Goal: Task Accomplishment & Management: Manage account settings

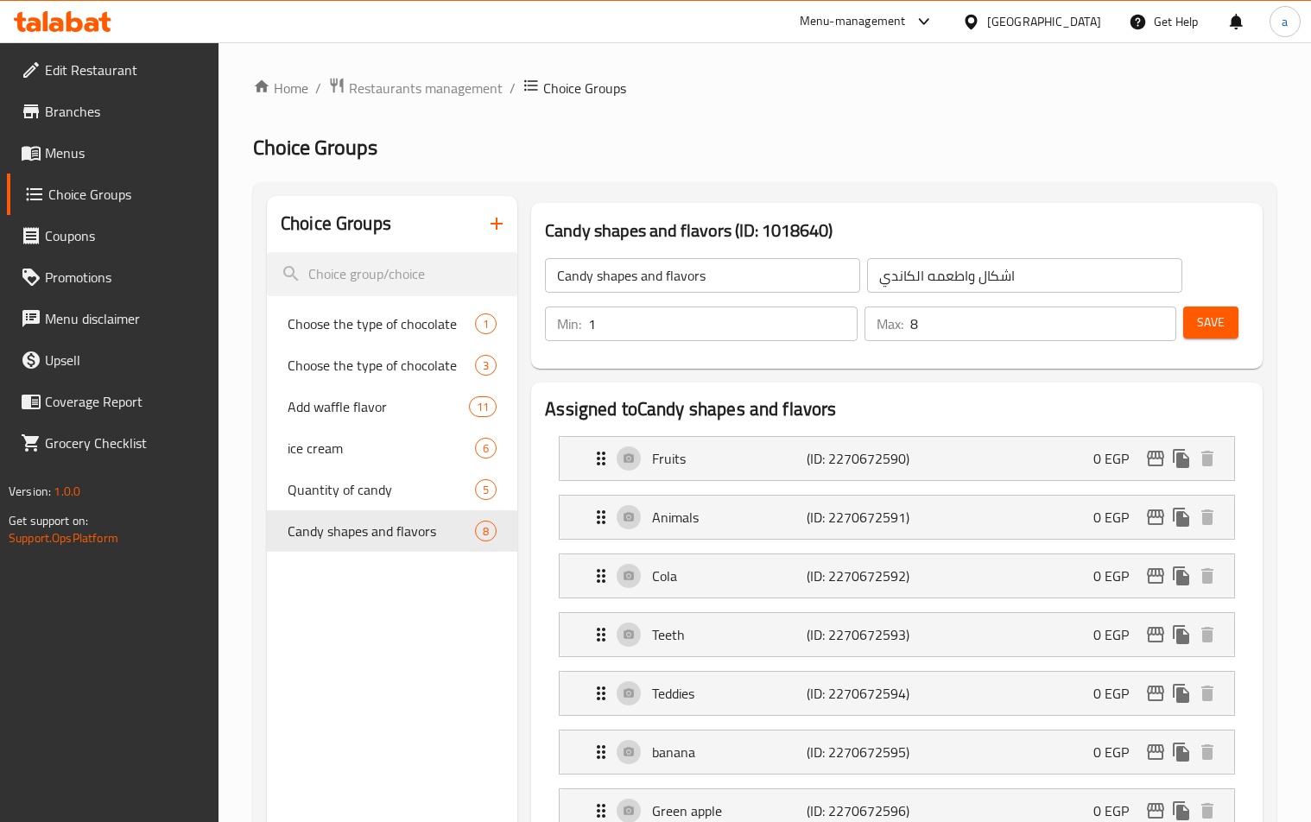
click at [416, 81] on span "Restaurants management" at bounding box center [426, 88] width 154 height 21
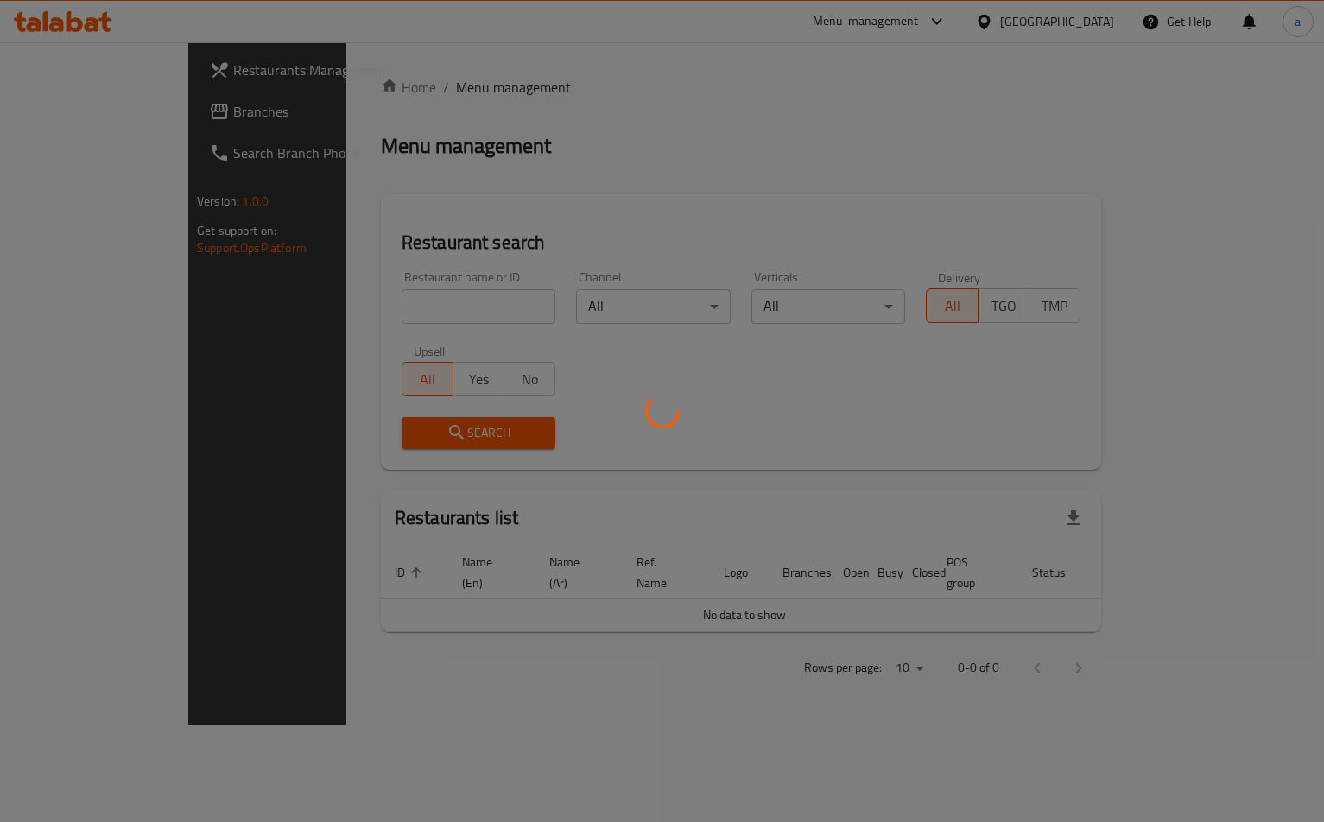
click at [101, 111] on div at bounding box center [662, 411] width 1324 height 822
click at [100, 111] on div at bounding box center [662, 411] width 1324 height 822
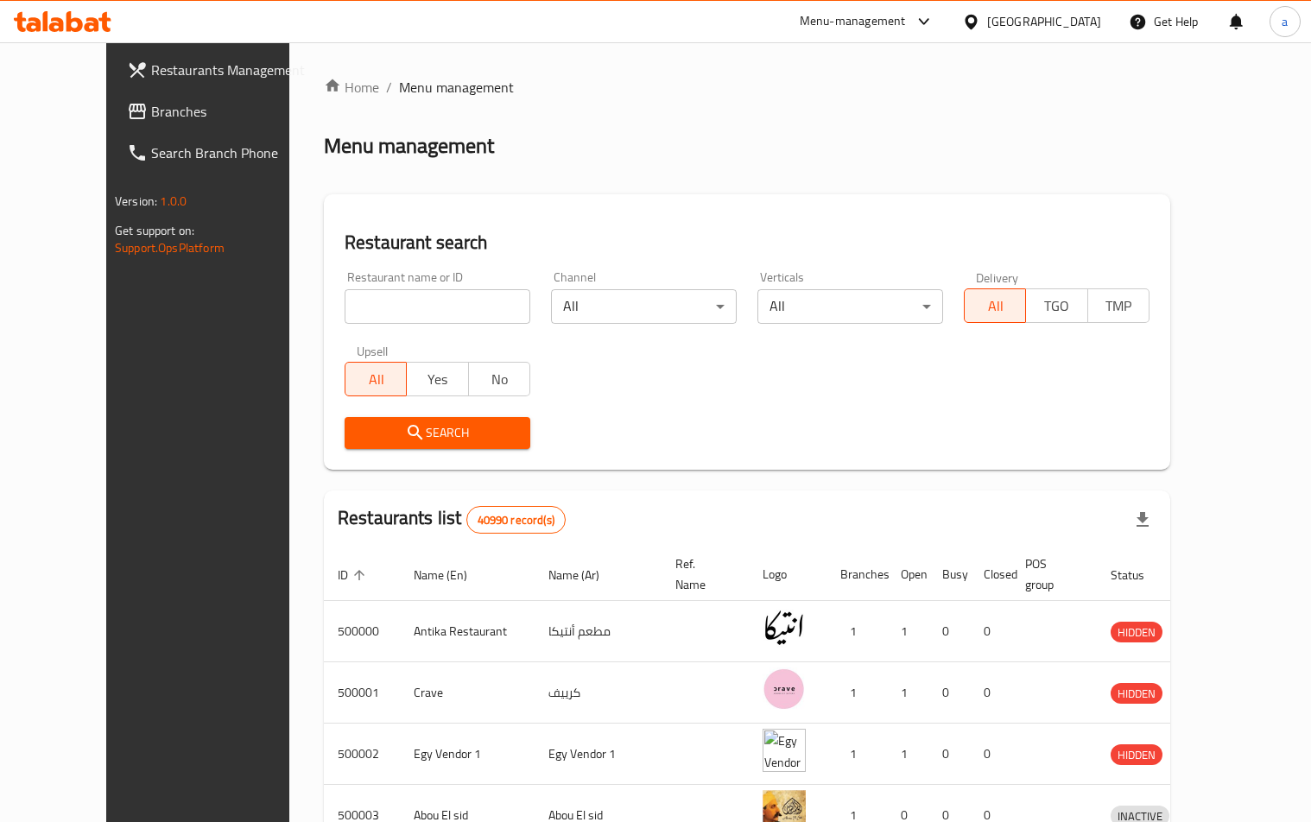
click at [345, 304] on input "search" at bounding box center [438, 306] width 186 height 35
click at [151, 104] on span "Branches" at bounding box center [231, 111] width 161 height 21
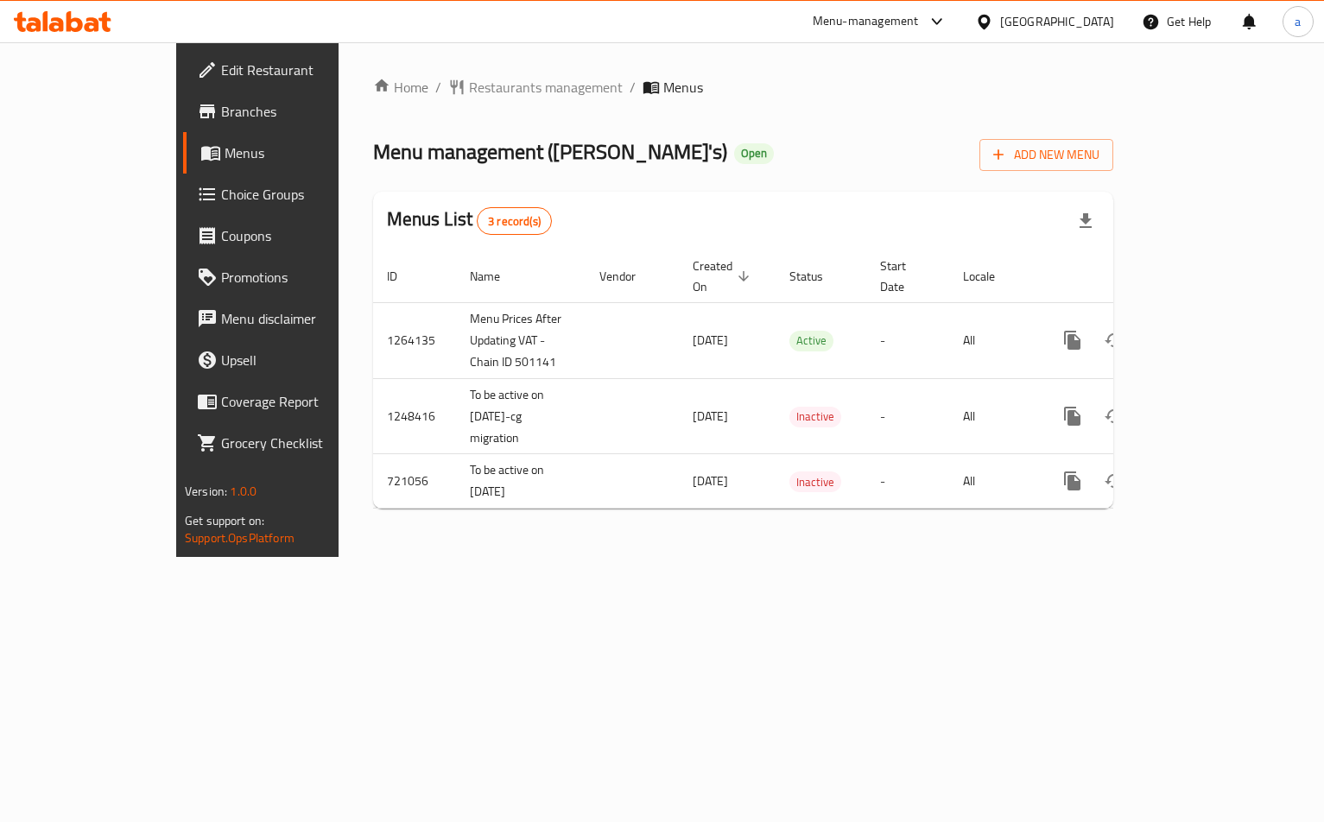
click at [221, 190] on span "Choice Groups" at bounding box center [302, 194] width 162 height 21
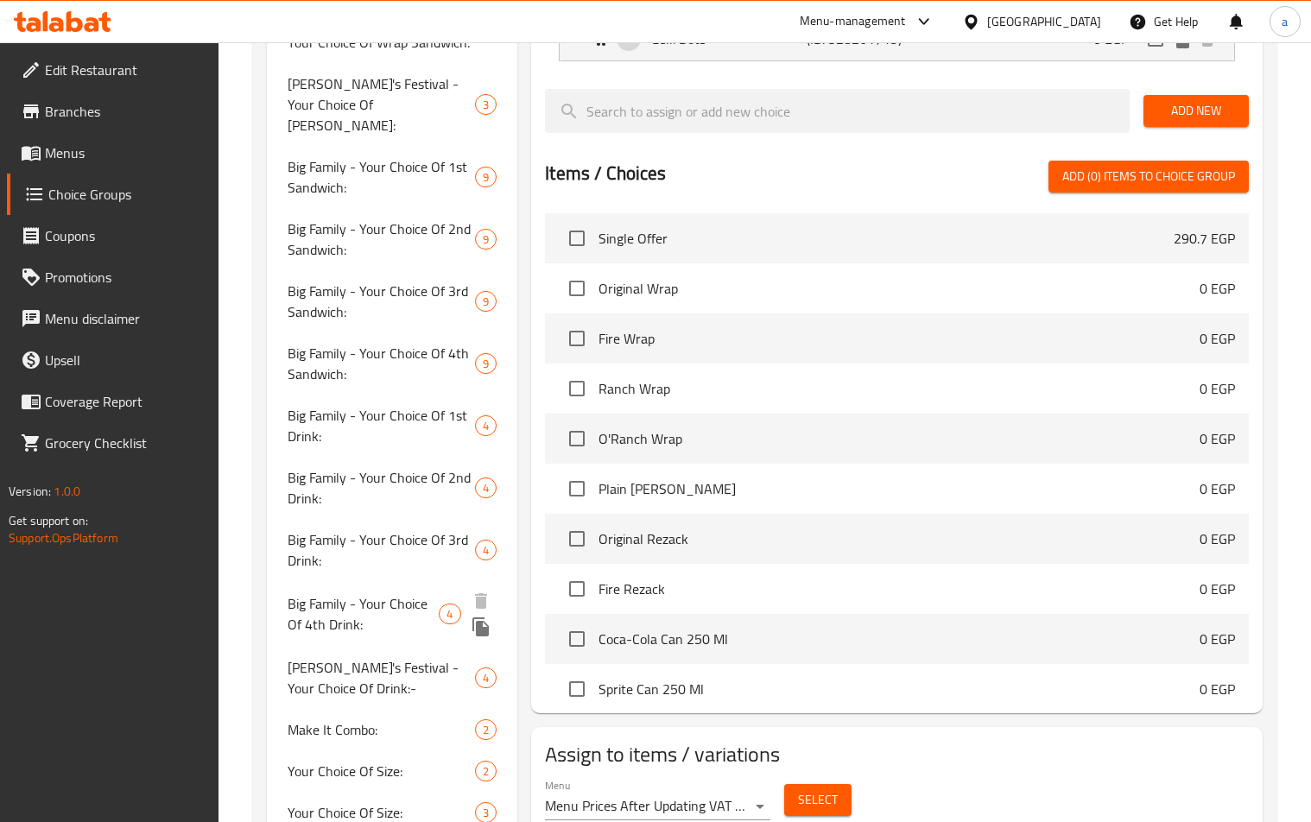
scroll to position [1036, 0]
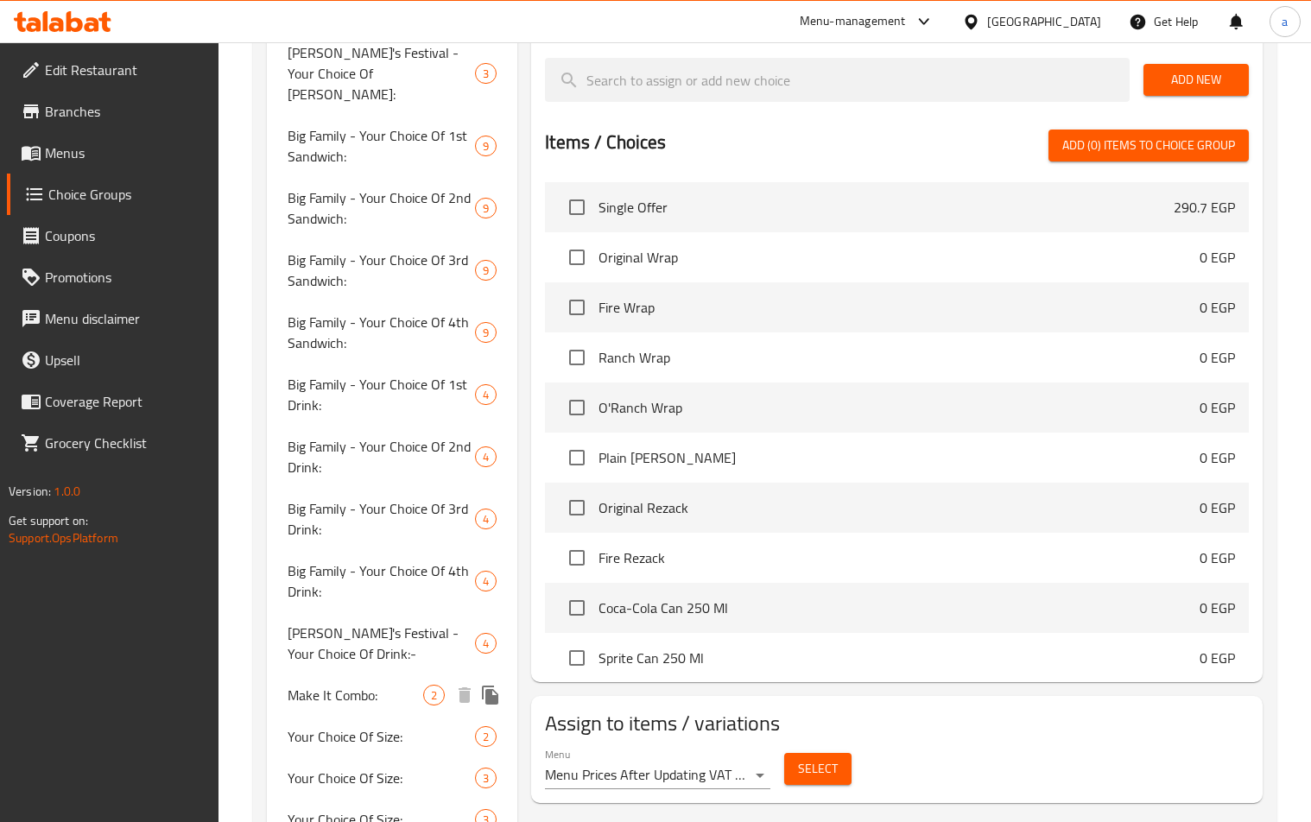
click at [332, 685] on span "Make It Combo:" at bounding box center [356, 695] width 136 height 21
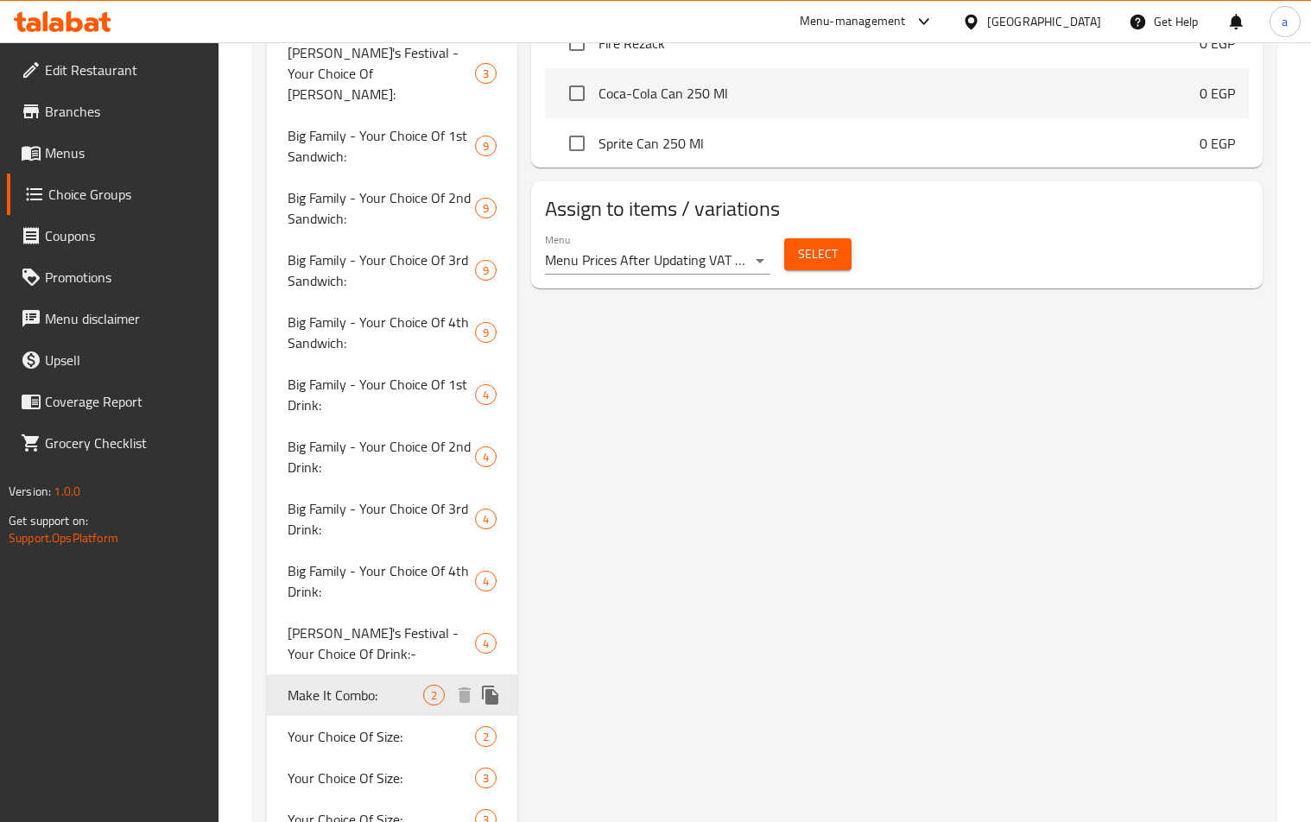
type input "Make It Combo:"
type input "إجعله كومبو:"
type input "0"
type input "2"
click at [724, 405] on div "Make It Combo: (ID: 724762) Make It Combo: ​ إجعله كومبو: ​ Min: 0 ​ Max: 2 ​ S…" at bounding box center [893, 375] width 752 height 2435
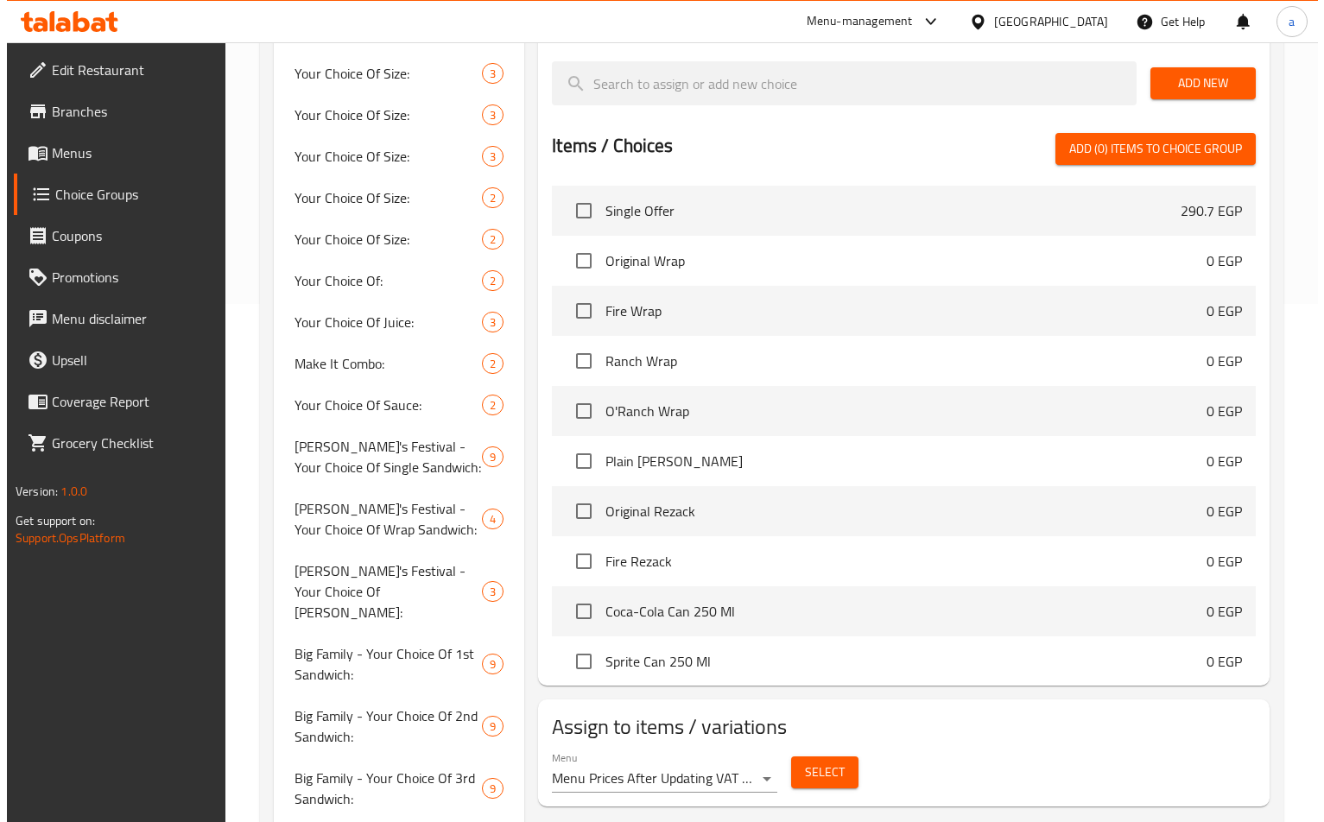
scroll to position [0, 0]
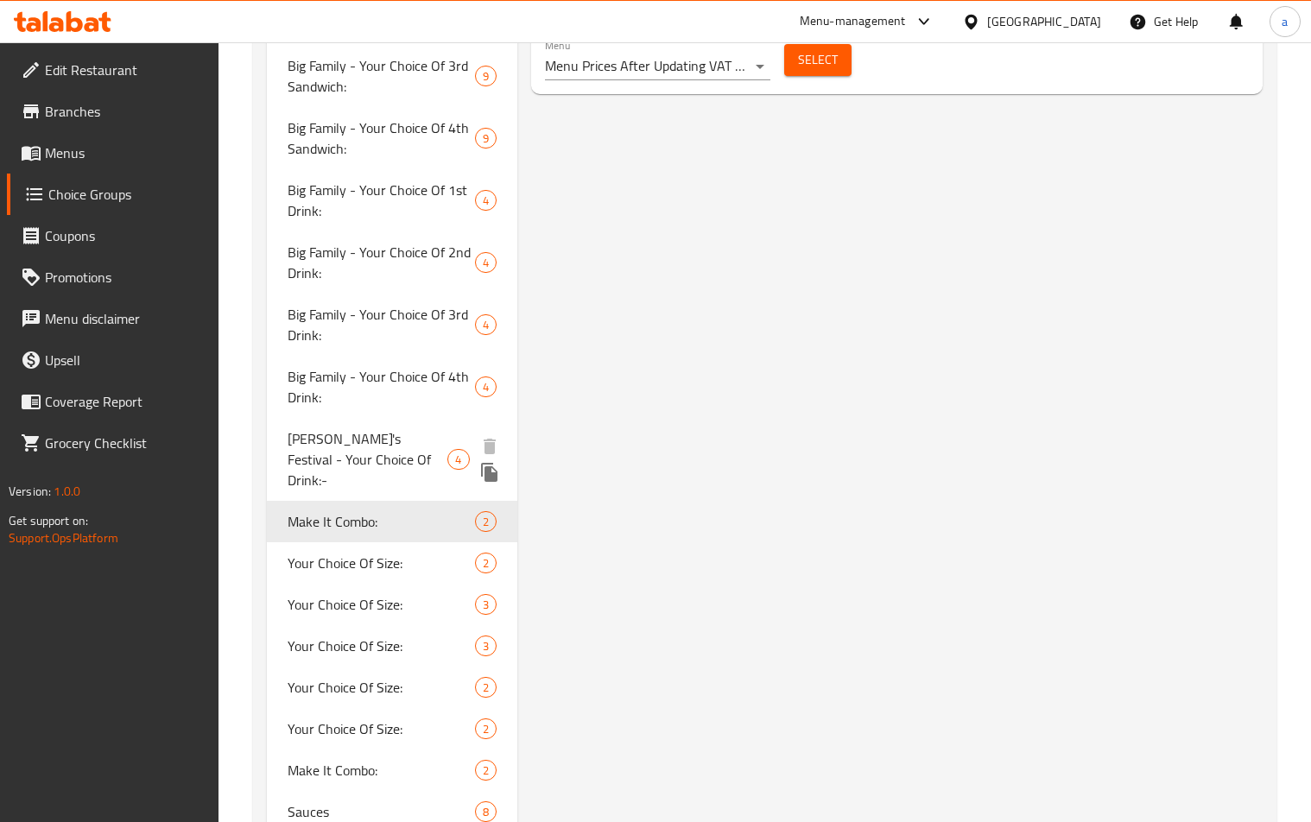
scroll to position [1317, 0]
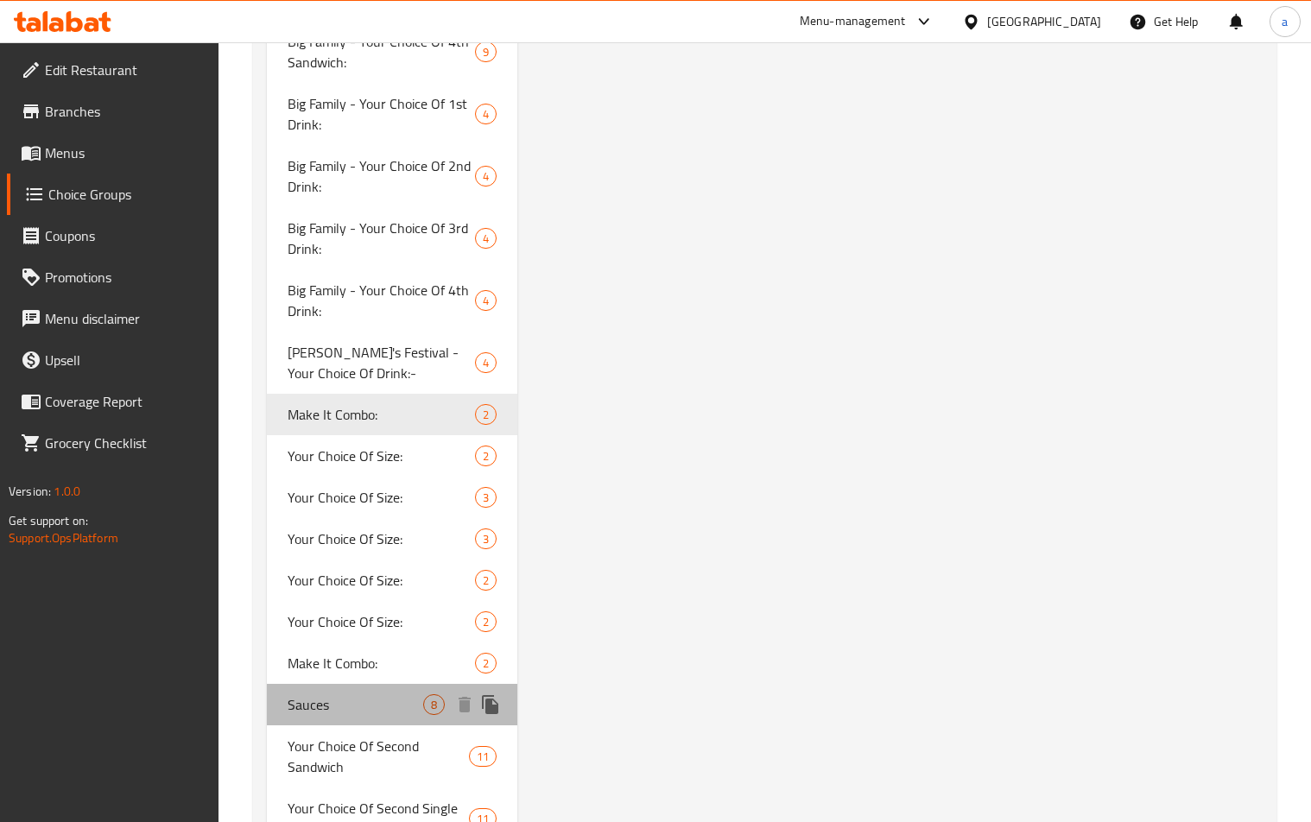
click at [280, 684] on div "Sauces 8" at bounding box center [392, 704] width 250 height 41
type input "Sauces"
type input "صوصات"
type input "8"
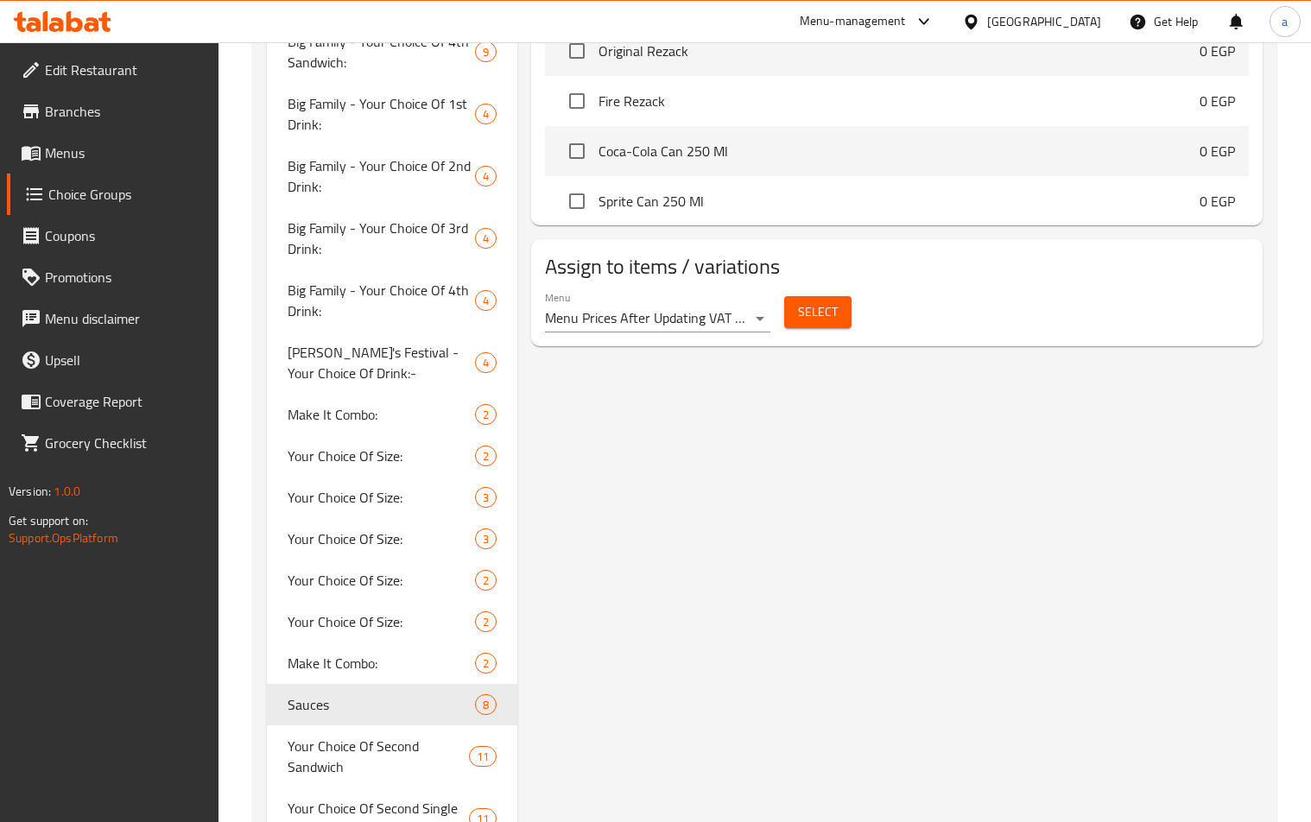
scroll to position [799, 0]
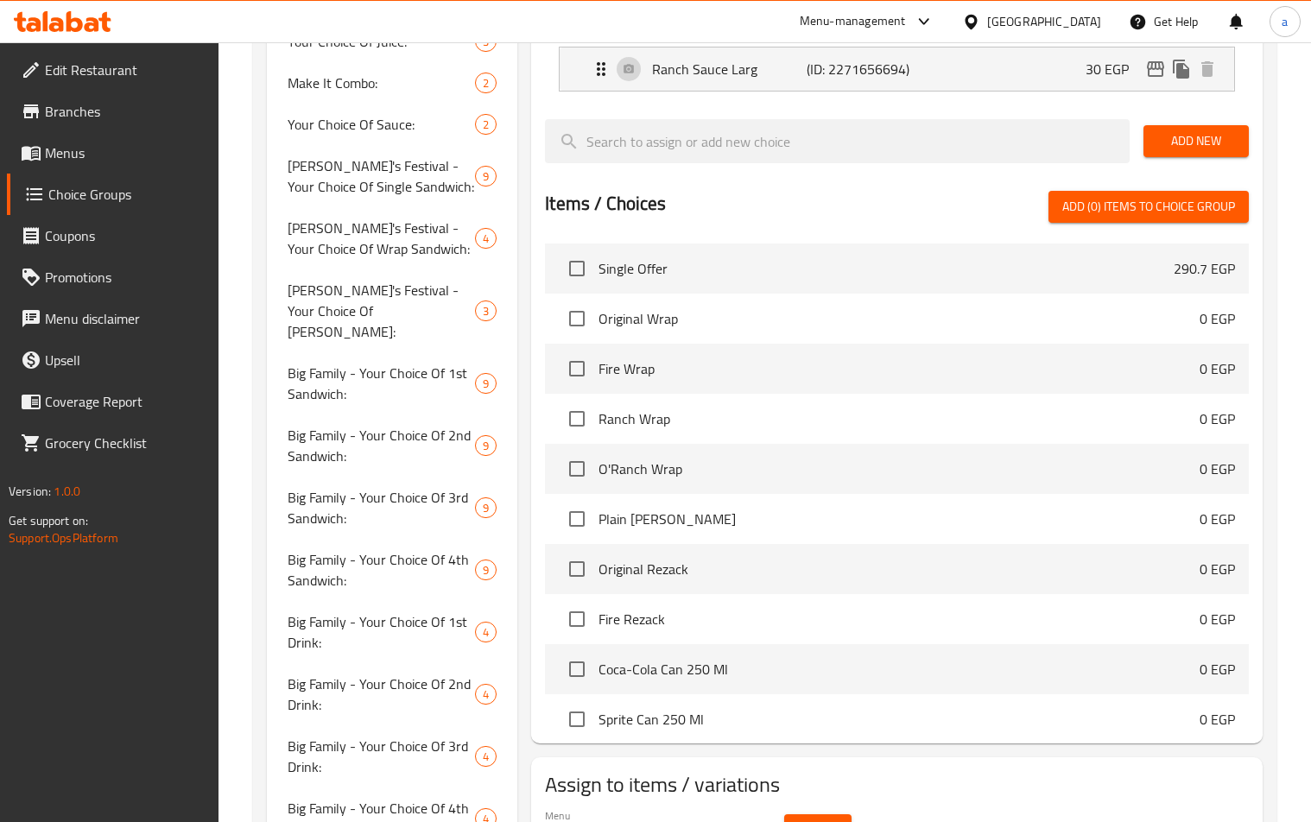
click at [733, 183] on div at bounding box center [897, 184] width 704 height 14
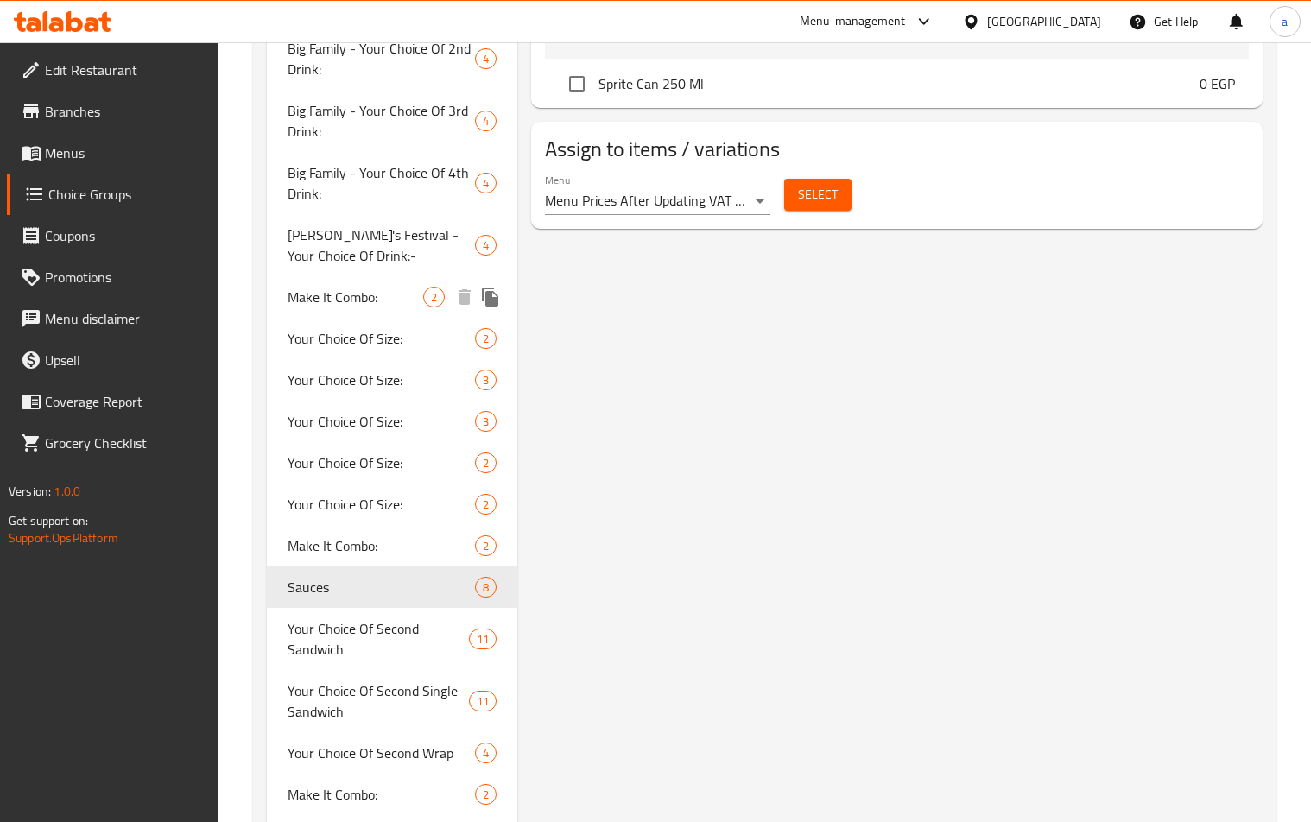
scroll to position [1403, 0]
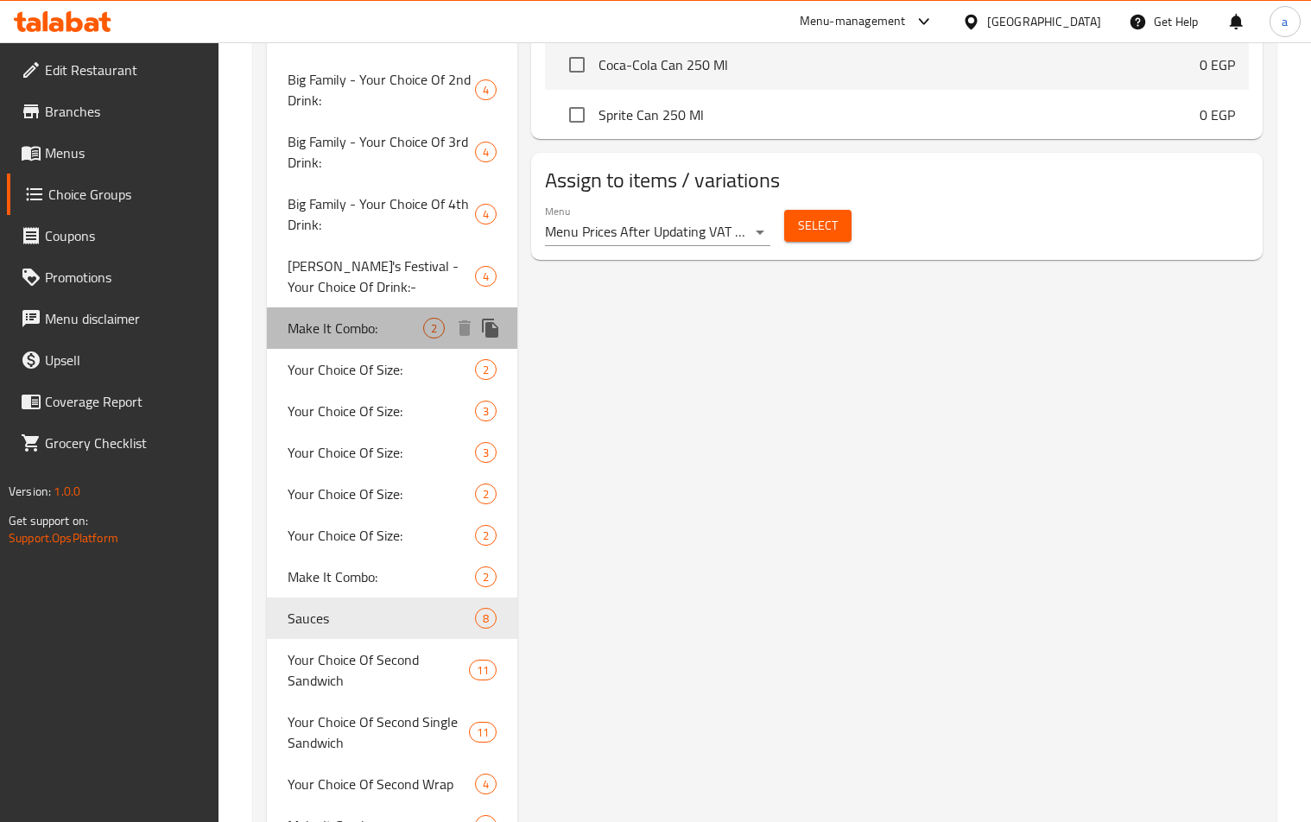
click at [362, 318] on span "Make It Combo:" at bounding box center [356, 328] width 136 height 21
type input "Make It Combo:"
type input "إجعله كومبو:"
type input "2"
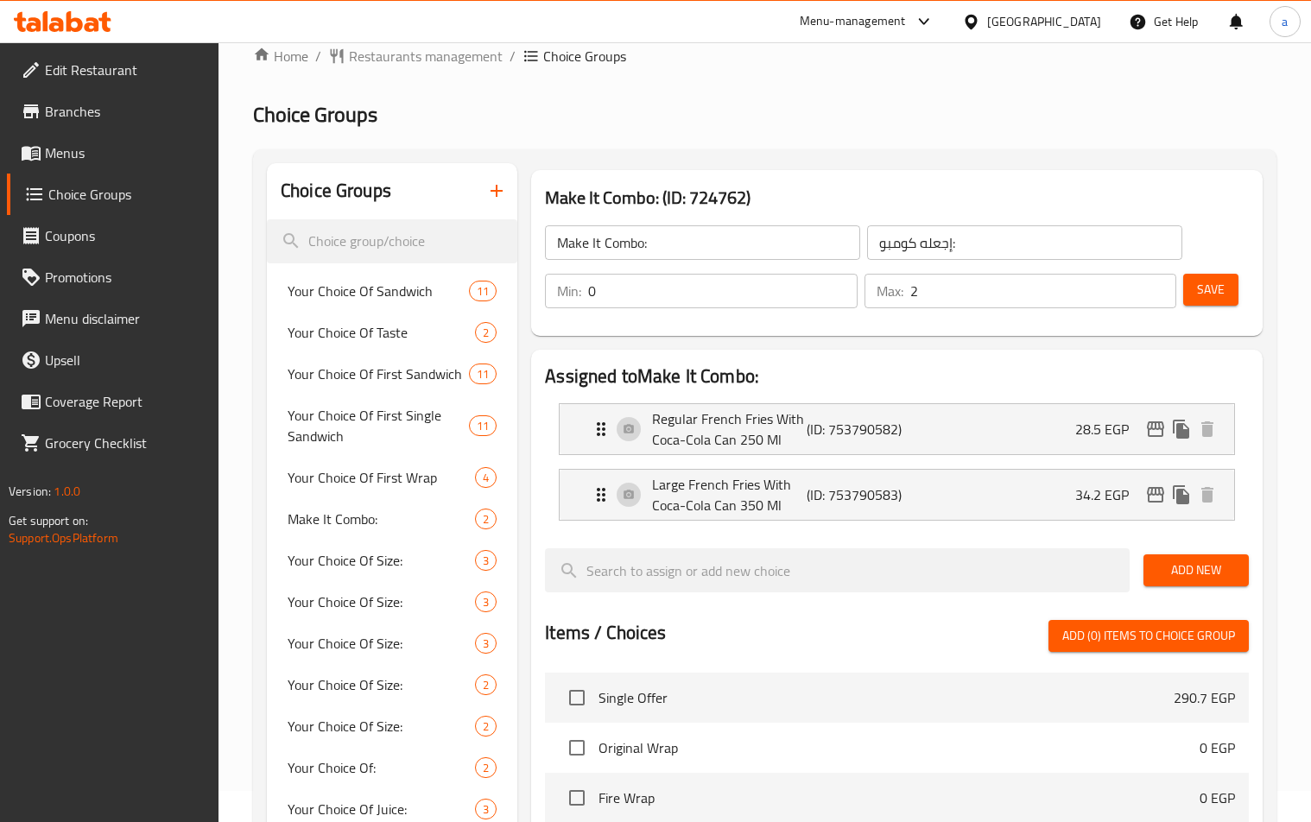
scroll to position [22, 0]
